Goal: Navigation & Orientation: Find specific page/section

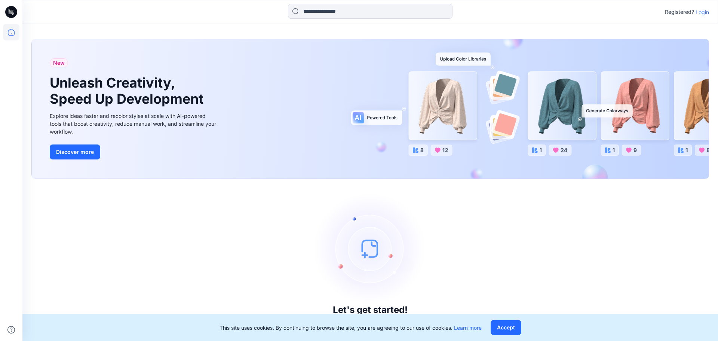
click at [704, 13] on p "Login" at bounding box center [702, 12] width 13 height 8
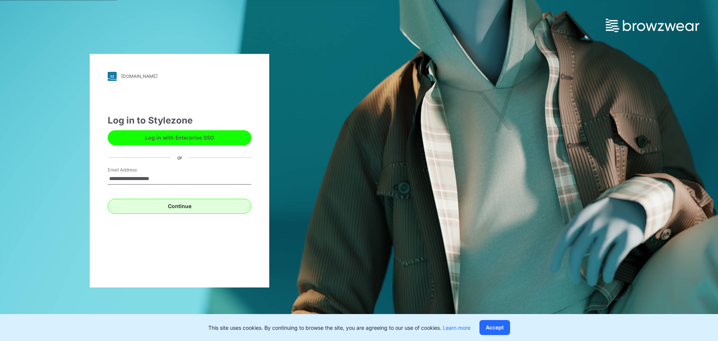
type input "**********"
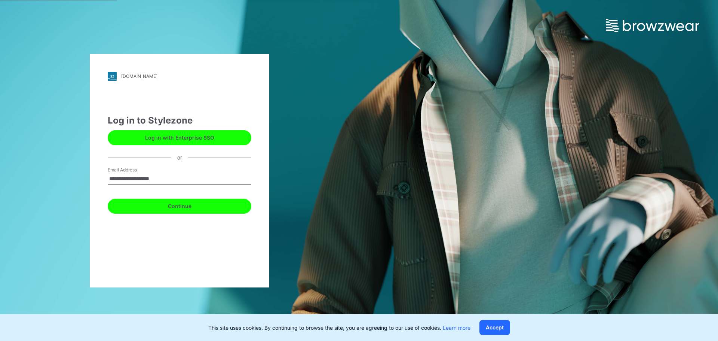
click at [189, 203] on button "Continue" at bounding box center [180, 206] width 144 height 15
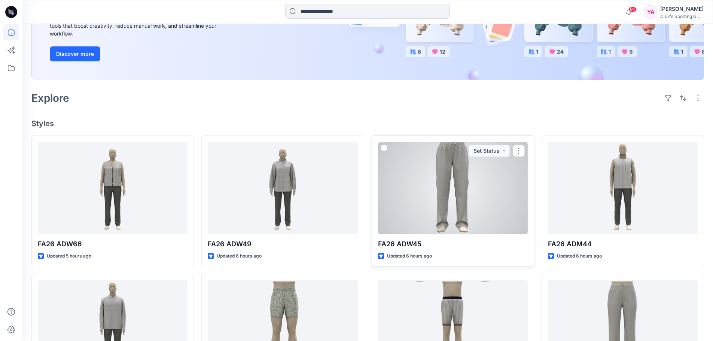
scroll to position [150, 0]
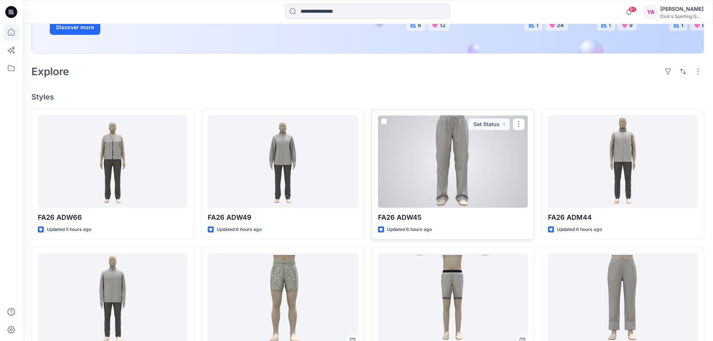
click at [464, 191] on div at bounding box center [453, 161] width 150 height 92
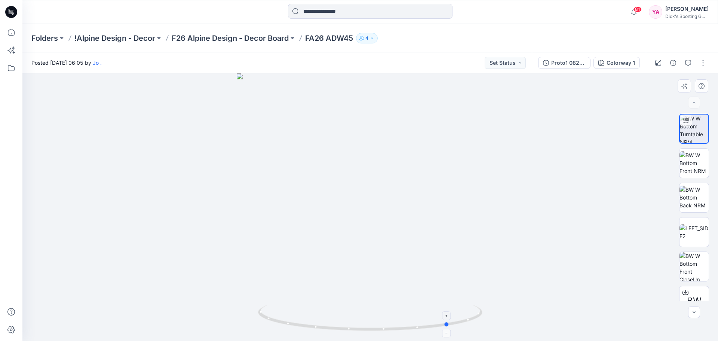
drag, startPoint x: 372, startPoint y: 330, endPoint x: 452, endPoint y: 316, distance: 80.6
click at [452, 316] on icon at bounding box center [371, 319] width 226 height 28
drag, startPoint x: 406, startPoint y: 186, endPoint x: 354, endPoint y: 184, distance: 51.3
click at [354, 184] on img at bounding box center [370, 178] width 381 height 326
drag, startPoint x: 448, startPoint y: 324, endPoint x: 352, endPoint y: 317, distance: 96.4
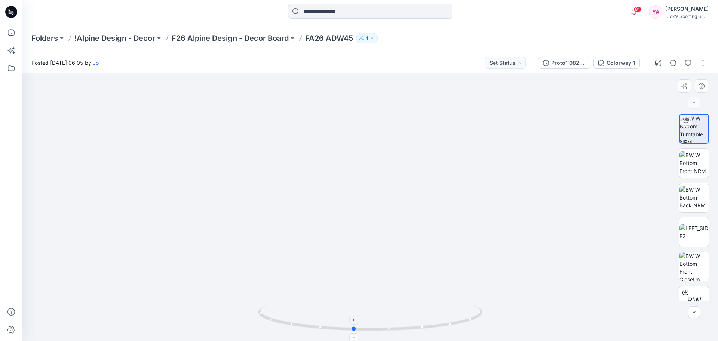
click at [352, 317] on icon at bounding box center [371, 319] width 226 height 28
drag, startPoint x: 355, startPoint y: 328, endPoint x: 412, endPoint y: 294, distance: 65.8
click at [412, 294] on div at bounding box center [370, 207] width 696 height 268
drag, startPoint x: 409, startPoint y: 329, endPoint x: 435, endPoint y: 328, distance: 26.6
click at [435, 328] on icon at bounding box center [371, 319] width 226 height 28
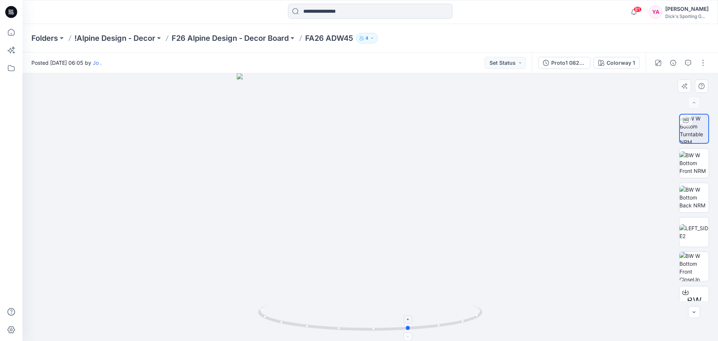
drag, startPoint x: 436, startPoint y: 327, endPoint x: 409, endPoint y: 312, distance: 31.2
click at [409, 312] on icon at bounding box center [371, 319] width 226 height 28
drag, startPoint x: 409, startPoint y: 330, endPoint x: 461, endPoint y: 321, distance: 53.1
click at [461, 321] on circle at bounding box center [459, 322] width 4 height 4
drag, startPoint x: 461, startPoint y: 324, endPoint x: 401, endPoint y: 325, distance: 59.1
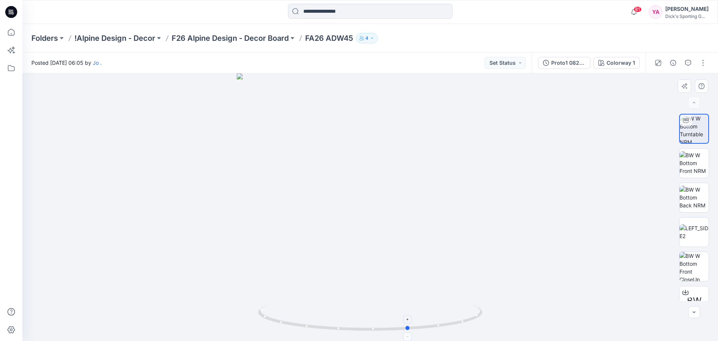
click at [401, 325] on icon at bounding box center [371, 319] width 226 height 28
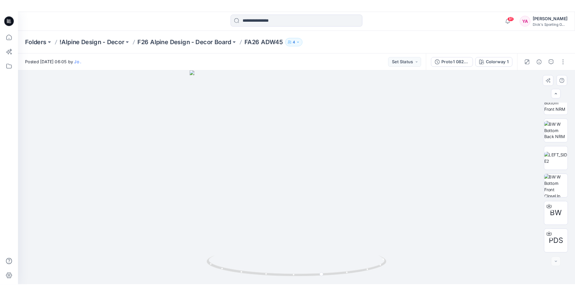
scroll to position [49, 0]
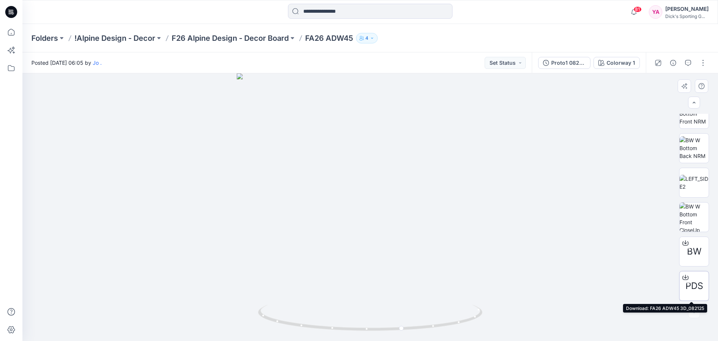
click at [693, 280] on span "PDS" at bounding box center [695, 285] width 18 height 13
drag, startPoint x: 413, startPoint y: 123, endPoint x: 417, endPoint y: 219, distance: 96.2
click at [417, 219] on img at bounding box center [370, 196] width 494 height 290
drag, startPoint x: 409, startPoint y: 282, endPoint x: 377, endPoint y: 281, distance: 31.8
click at [377, 281] on img at bounding box center [370, 196] width 494 height 289
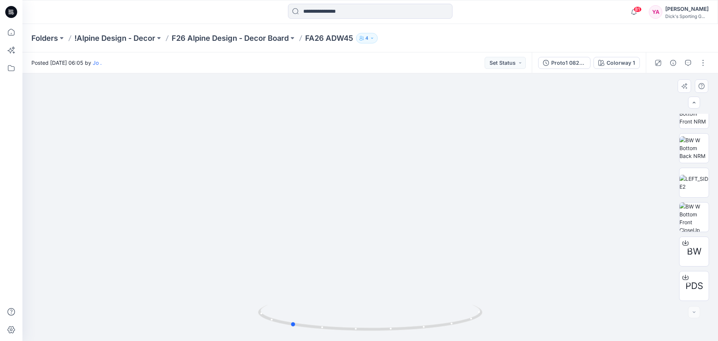
drag, startPoint x: 403, startPoint y: 328, endPoint x: 516, endPoint y: 314, distance: 113.1
click at [516, 314] on div at bounding box center [370, 207] width 696 height 268
drag, startPoint x: 294, startPoint y: 325, endPoint x: 456, endPoint y: 333, distance: 163.0
click at [454, 333] on div at bounding box center [370, 321] width 225 height 37
drag, startPoint x: 452, startPoint y: 327, endPoint x: 473, endPoint y: 324, distance: 21.5
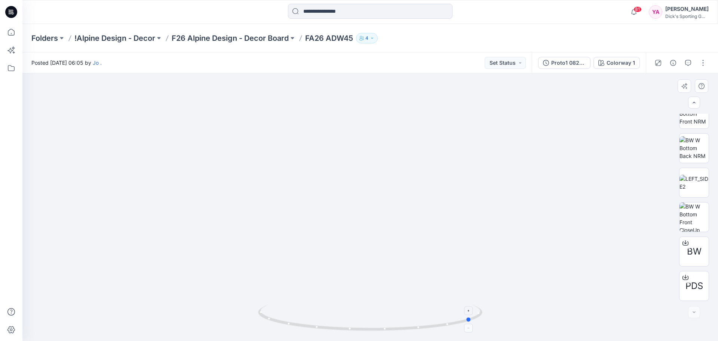
click at [473, 324] on icon at bounding box center [371, 319] width 226 height 28
drag, startPoint x: 471, startPoint y: 321, endPoint x: 388, endPoint y: 323, distance: 83.1
click at [388, 323] on icon at bounding box center [371, 319] width 226 height 28
drag, startPoint x: 391, startPoint y: 330, endPoint x: 360, endPoint y: 332, distance: 31.2
click at [360, 332] on icon at bounding box center [371, 319] width 226 height 28
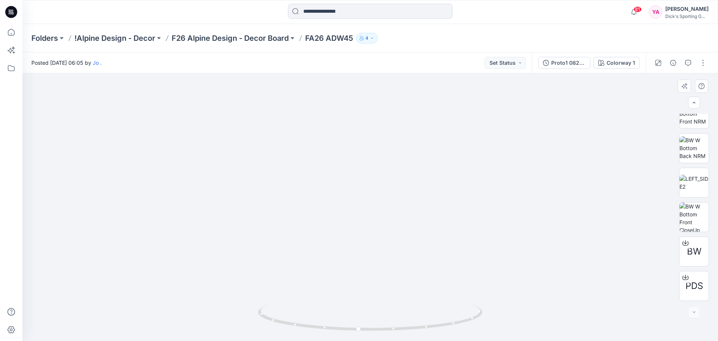
click at [448, 250] on img at bounding box center [370, 191] width 607 height 300
drag, startPoint x: 360, startPoint y: 331, endPoint x: 501, endPoint y: 313, distance: 142.2
click at [501, 313] on div at bounding box center [370, 207] width 696 height 268
drag, startPoint x: 278, startPoint y: 321, endPoint x: 430, endPoint y: 326, distance: 152.4
click at [430, 326] on icon at bounding box center [371, 319] width 226 height 28
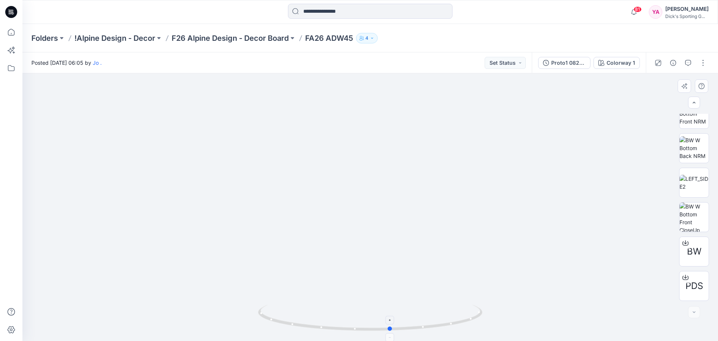
drag, startPoint x: 427, startPoint y: 329, endPoint x: 391, endPoint y: 329, distance: 36.3
click at [391, 329] on icon at bounding box center [371, 319] width 226 height 28
drag, startPoint x: 422, startPoint y: 216, endPoint x: 374, endPoint y: 217, distance: 47.9
click at [374, 217] on img at bounding box center [370, 204] width 343 height 274
drag, startPoint x: 369, startPoint y: 214, endPoint x: 337, endPoint y: 216, distance: 31.8
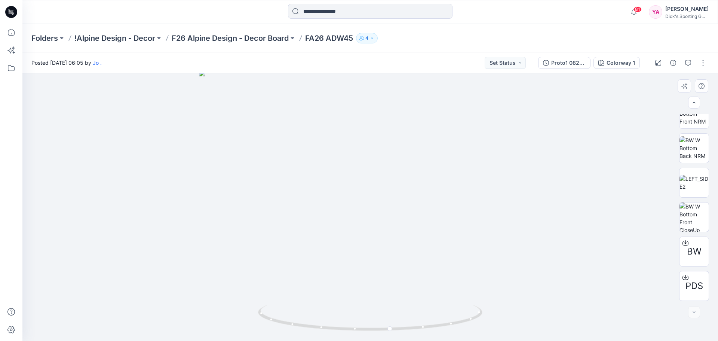
click at [285, 218] on img at bounding box center [370, 205] width 343 height 271
drag, startPoint x: 478, startPoint y: 216, endPoint x: 589, endPoint y: 217, distance: 111.1
click at [589, 217] on div at bounding box center [370, 207] width 696 height 268
drag, startPoint x: 399, startPoint y: 223, endPoint x: 317, endPoint y: 223, distance: 81.6
drag, startPoint x: 324, startPoint y: 223, endPoint x: 318, endPoint y: 227, distance: 7.2
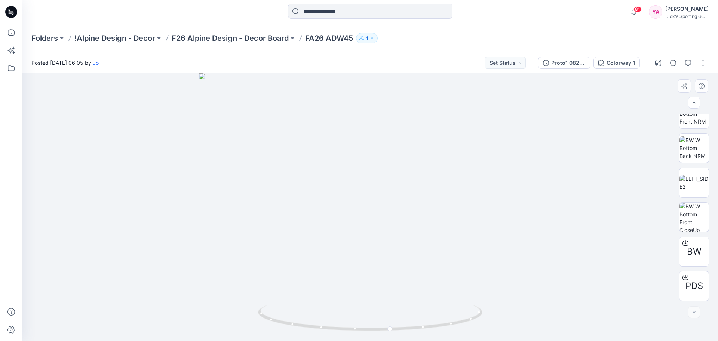
click at [318, 227] on img at bounding box center [370, 207] width 343 height 268
drag, startPoint x: 414, startPoint y: 221, endPoint x: 329, endPoint y: 227, distance: 85.5
click at [330, 228] on div at bounding box center [370, 207] width 696 height 268
drag, startPoint x: 335, startPoint y: 224, endPoint x: 533, endPoint y: 214, distance: 198.2
click at [531, 214] on div at bounding box center [370, 207] width 696 height 268
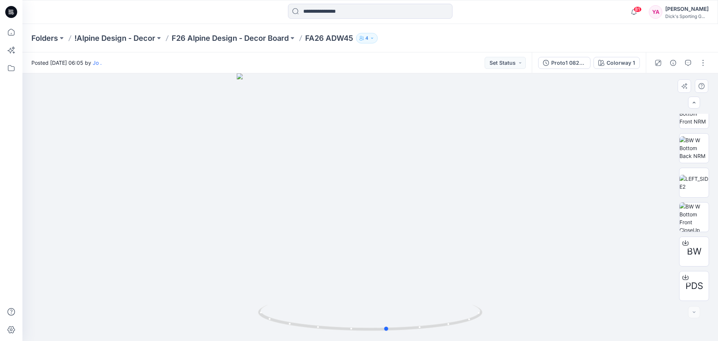
drag, startPoint x: 534, startPoint y: 214, endPoint x: 419, endPoint y: 215, distance: 115.2
click at [419, 215] on div at bounding box center [370, 207] width 696 height 268
drag, startPoint x: 429, startPoint y: 235, endPoint x: 389, endPoint y: 235, distance: 40.0
click at [389, 235] on div at bounding box center [370, 207] width 696 height 268
